Goal: Information Seeking & Learning: Learn about a topic

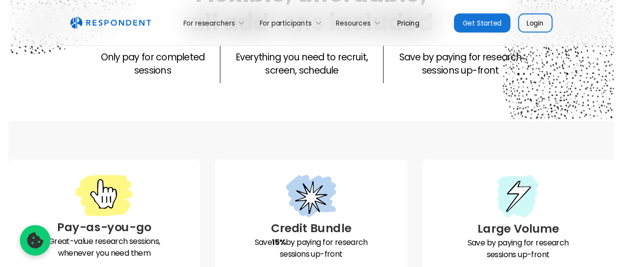
scroll to position [49, 0]
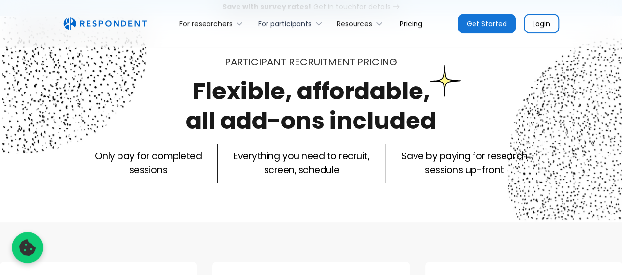
click at [317, 24] on icon at bounding box center [319, 24] width 10 height 10
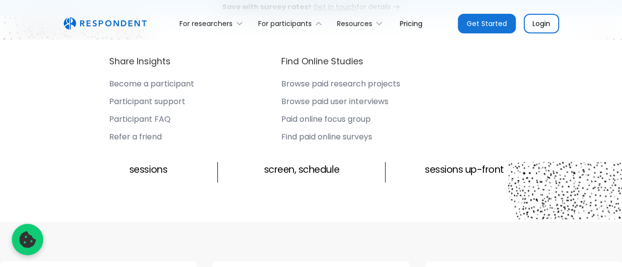
click at [141, 116] on div "Participant FAQ" at bounding box center [139, 120] width 61 height 10
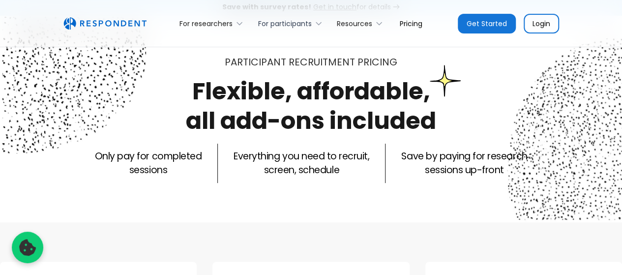
click at [319, 25] on icon at bounding box center [319, 24] width 10 height 10
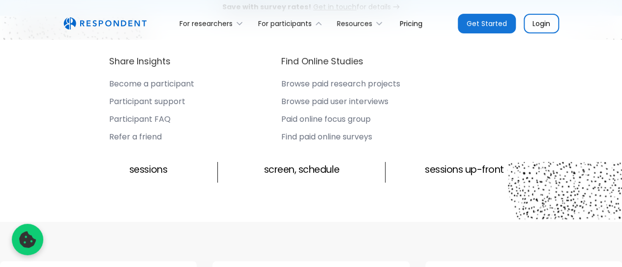
click at [347, 137] on div "Find paid online surveys" at bounding box center [326, 137] width 91 height 10
